Goal: Information Seeking & Learning: Learn about a topic

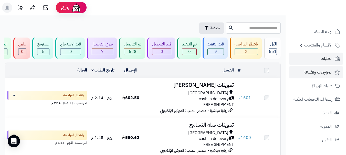
scroll to position [51, 0]
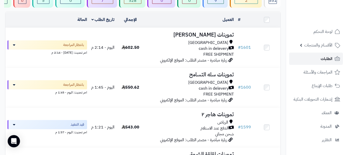
click at [306, 59] on link "الطلبات" at bounding box center [316, 59] width 54 height 12
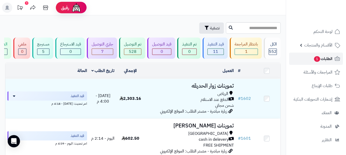
click at [324, 60] on span "الطلبات 1" at bounding box center [322, 58] width 19 height 7
click at [314, 60] on span "1" at bounding box center [317, 59] width 6 height 6
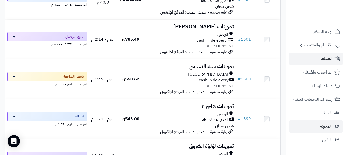
scroll to position [102, 0]
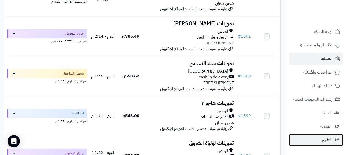
click at [324, 136] on link "التقارير" at bounding box center [316, 140] width 54 height 12
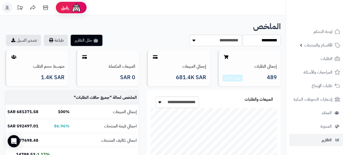
click at [264, 41] on select "**********" at bounding box center [262, 41] width 38 height 12
select select "******"
click at [243, 35] on select "**********" at bounding box center [262, 41] width 38 height 12
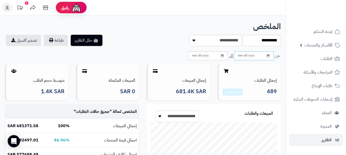
click at [269, 56] on input "date" at bounding box center [254, 55] width 40 height 9
type input "**********"
click at [222, 57] on input "date" at bounding box center [208, 55] width 40 height 9
type input "**********"
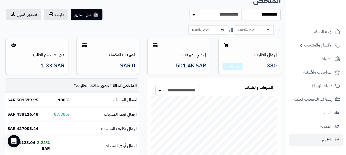
scroll to position [51, 0]
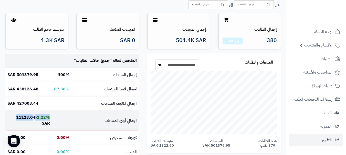
drag, startPoint x: 60, startPoint y: 120, endPoint x: 33, endPoint y: 120, distance: 26.4
click at [33, 120] on tr "اجمالي أرباح المنتجات 2.22% - 11123.04 SAR" at bounding box center [71, 121] width 133 height 20
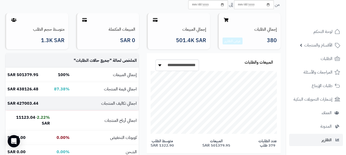
click at [23, 105] on b "427003.44 SAR" at bounding box center [22, 104] width 31 height 6
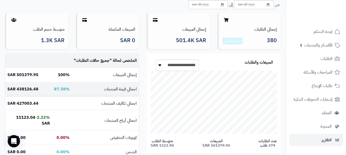
click at [23, 91] on b "438126.48 SAR" at bounding box center [22, 89] width 31 height 6
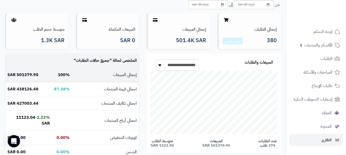
click at [23, 75] on b "501379.95 SAR" at bounding box center [22, 75] width 31 height 6
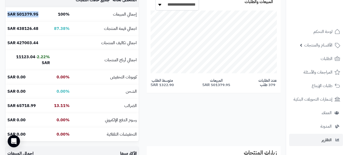
scroll to position [102, 0]
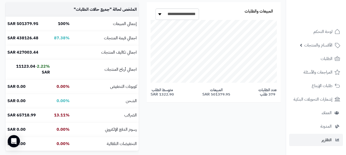
click at [164, 117] on div "**********" at bounding box center [142, 79] width 283 height 154
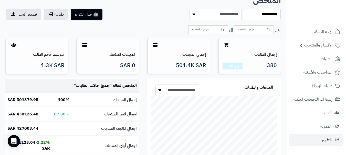
scroll to position [26, 0]
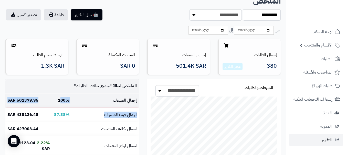
drag, startPoint x: 61, startPoint y: 113, endPoint x: 61, endPoint y: 99, distance: 14.1
click at [61, 99] on b "100%" at bounding box center [64, 101] width 12 height 6
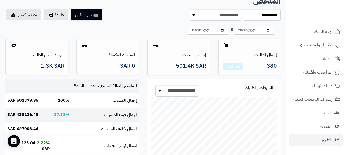
click at [35, 116] on b "438126.48 SAR" at bounding box center [22, 115] width 31 height 6
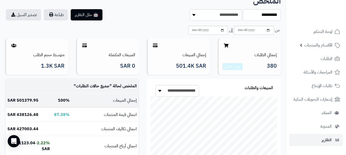
click at [29, 101] on b "501379.95 SAR" at bounding box center [22, 101] width 31 height 6
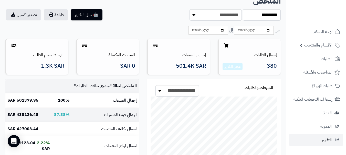
click at [27, 116] on b "438126.48 SAR" at bounding box center [22, 115] width 31 height 6
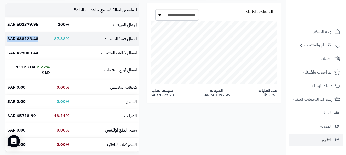
scroll to position [102, 0]
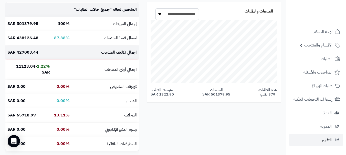
click at [24, 51] on b "427003.44 SAR" at bounding box center [22, 52] width 31 height 6
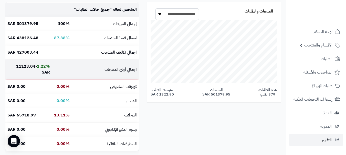
click at [23, 68] on b "11123.04 SAR" at bounding box center [33, 69] width 34 height 12
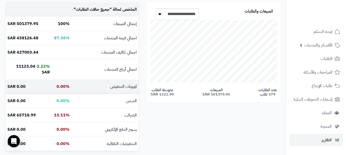
click at [29, 80] on td "0.00 SAR" at bounding box center [28, 87] width 47 height 14
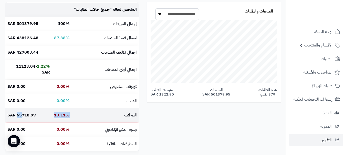
drag, startPoint x: 72, startPoint y: 110, endPoint x: 20, endPoint y: 111, distance: 52.7
click at [20, 111] on tr "الضرائب 13.11% 65718.99 SAR" at bounding box center [71, 116] width 133 height 14
click at [86, 111] on td "الضرائب" at bounding box center [105, 116] width 67 height 14
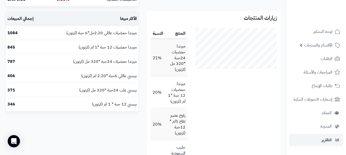
scroll to position [230, 0]
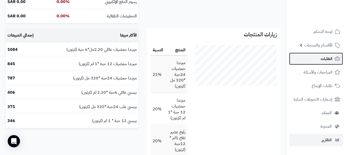
click at [316, 59] on link "الطلبات" at bounding box center [316, 59] width 54 height 12
